Goal: Information Seeking & Learning: Find specific page/section

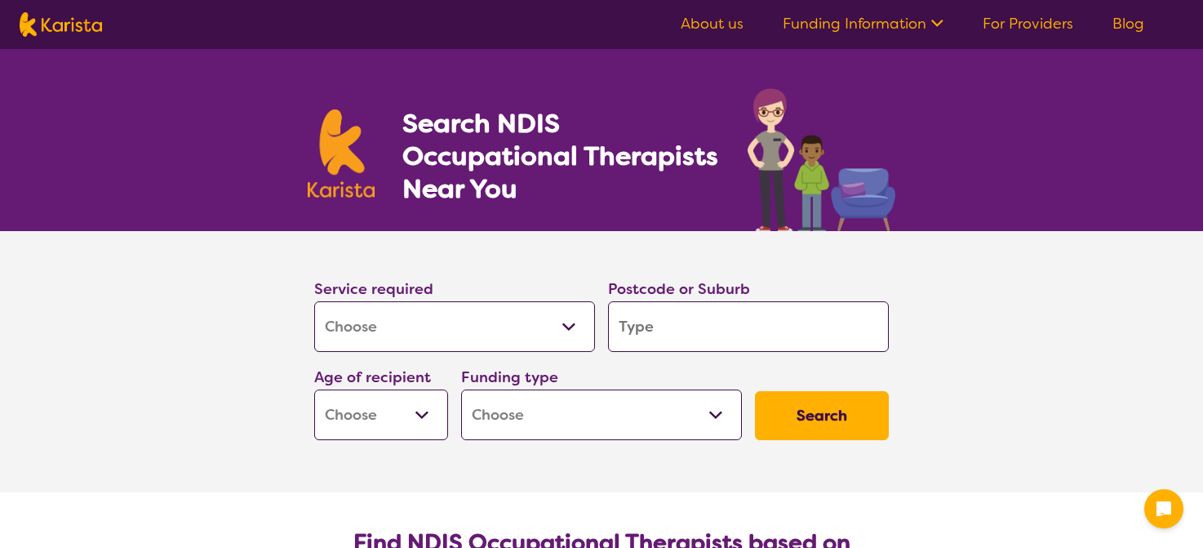
select select "[MEDICAL_DATA]"
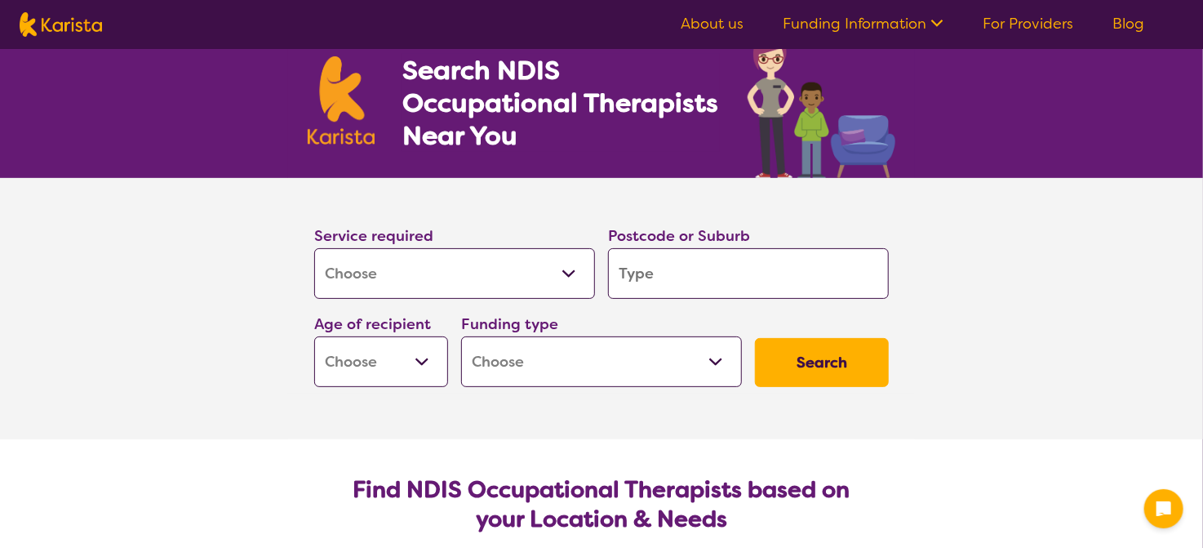
scroll to position [82, 0]
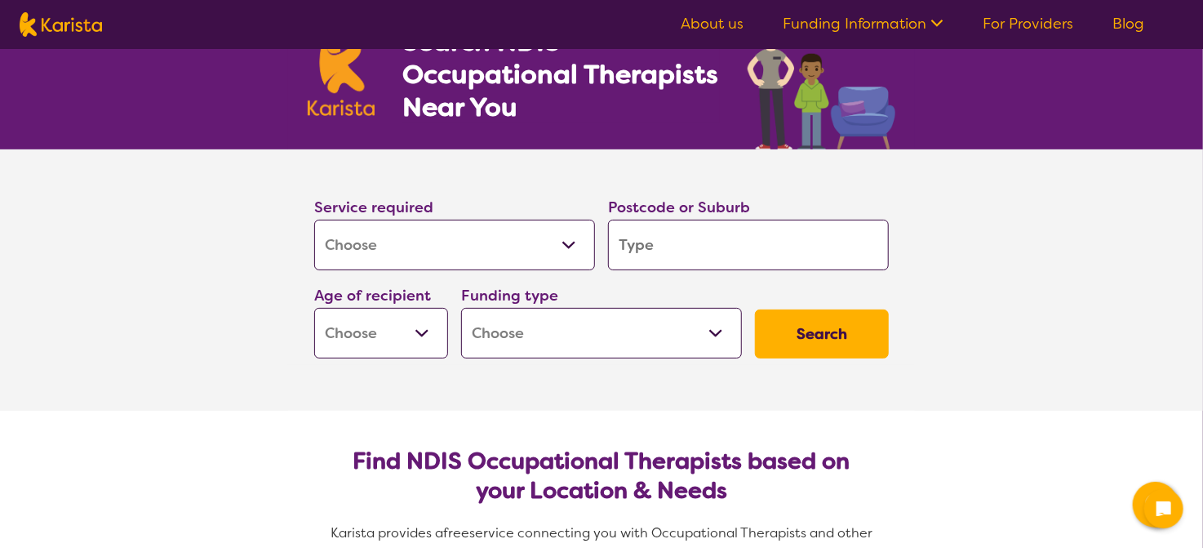
click at [679, 254] on input "search" at bounding box center [748, 245] width 281 height 51
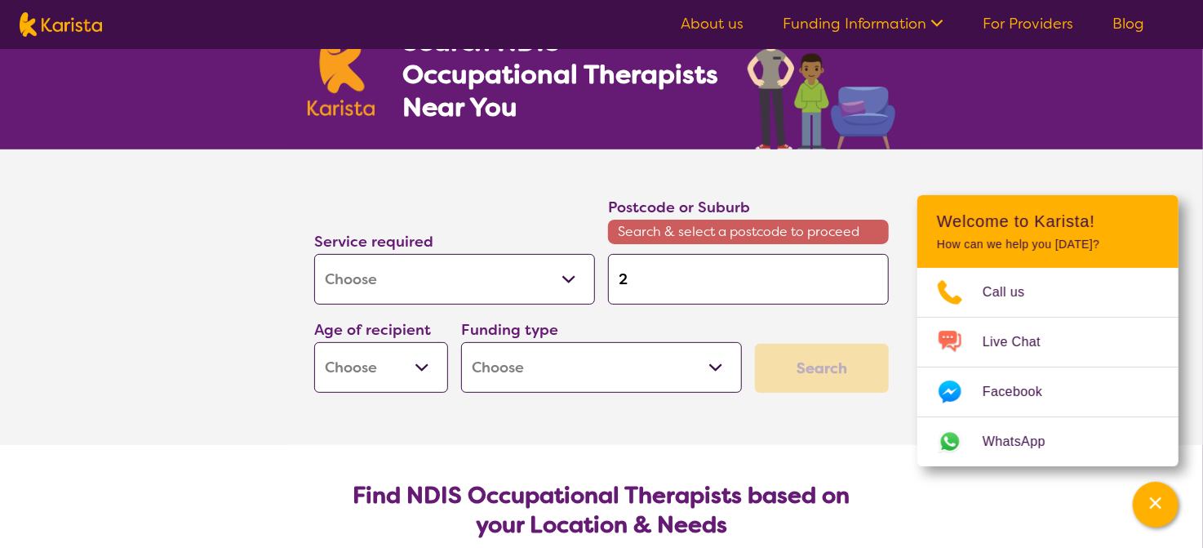
type input "2"
type input "21"
type input "214"
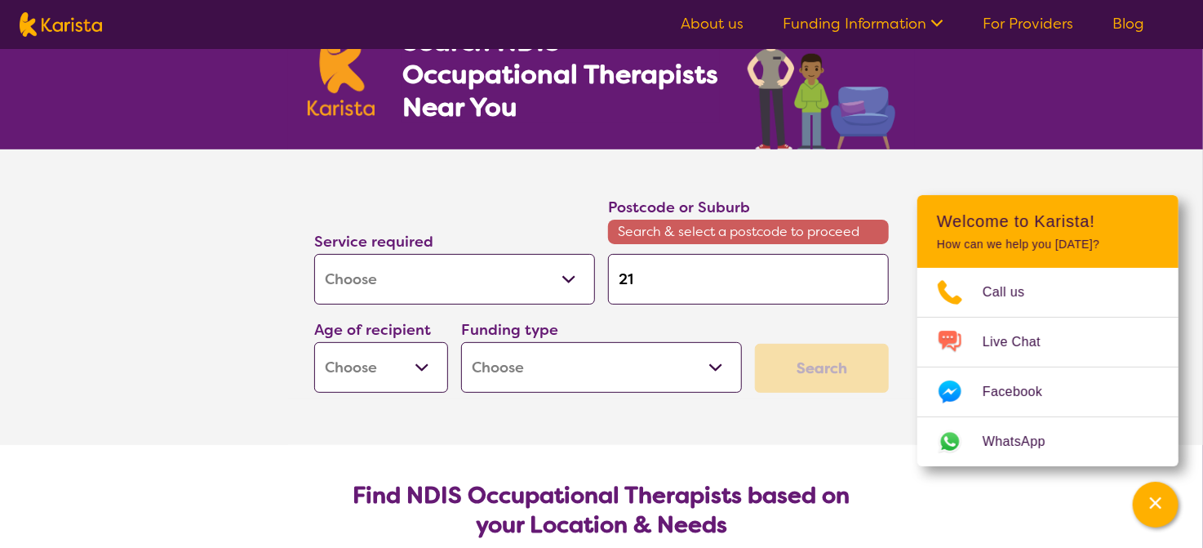
type input "214"
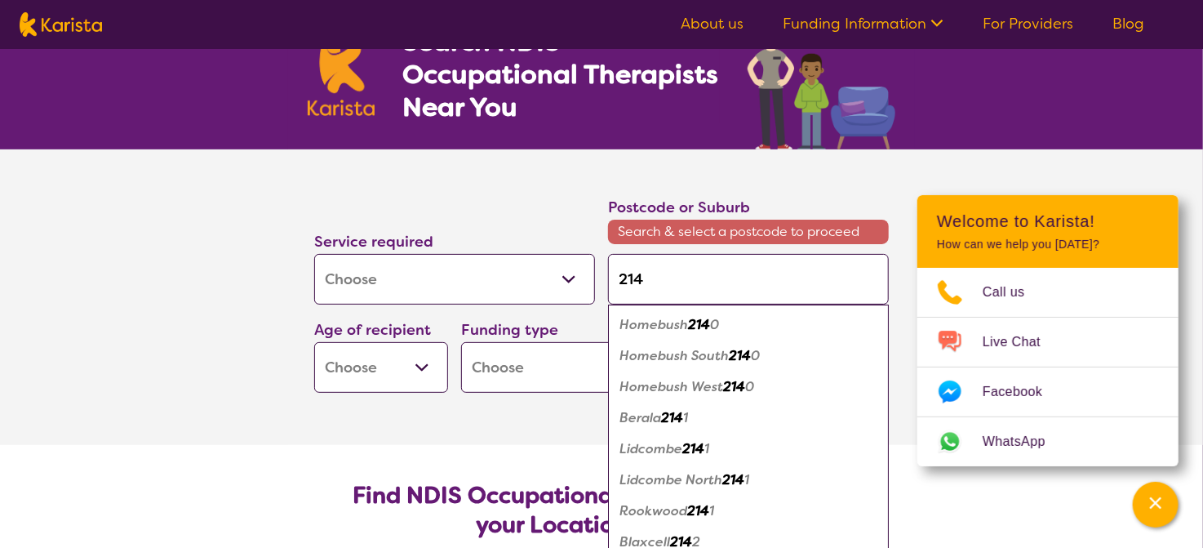
type input "2148"
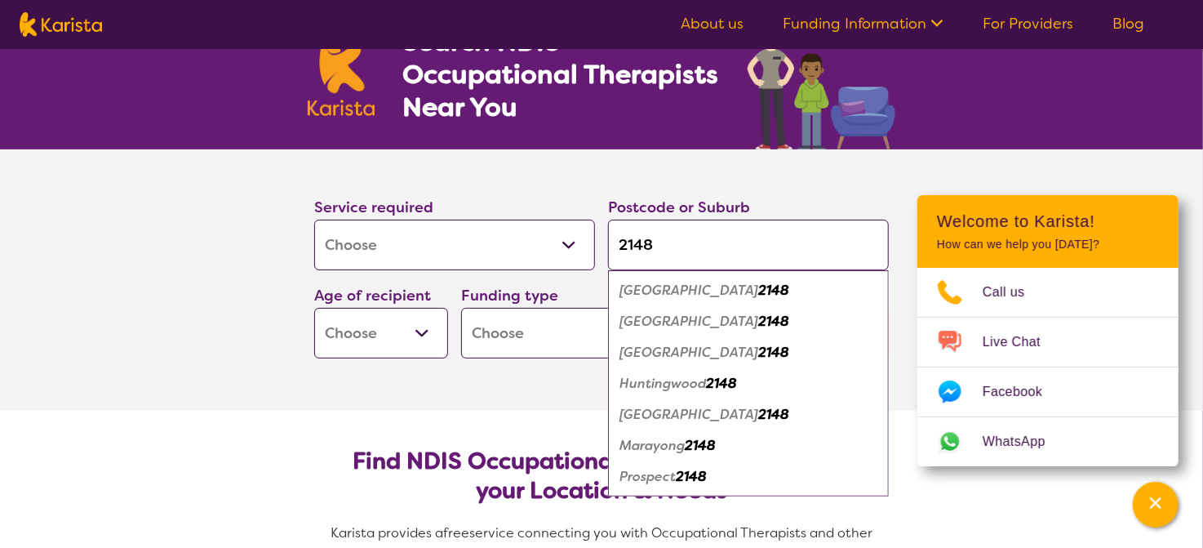
type input "2148"
click at [686, 323] on em "[GEOGRAPHIC_DATA]" at bounding box center [688, 321] width 139 height 17
